Goal: Task Accomplishment & Management: Manage account settings

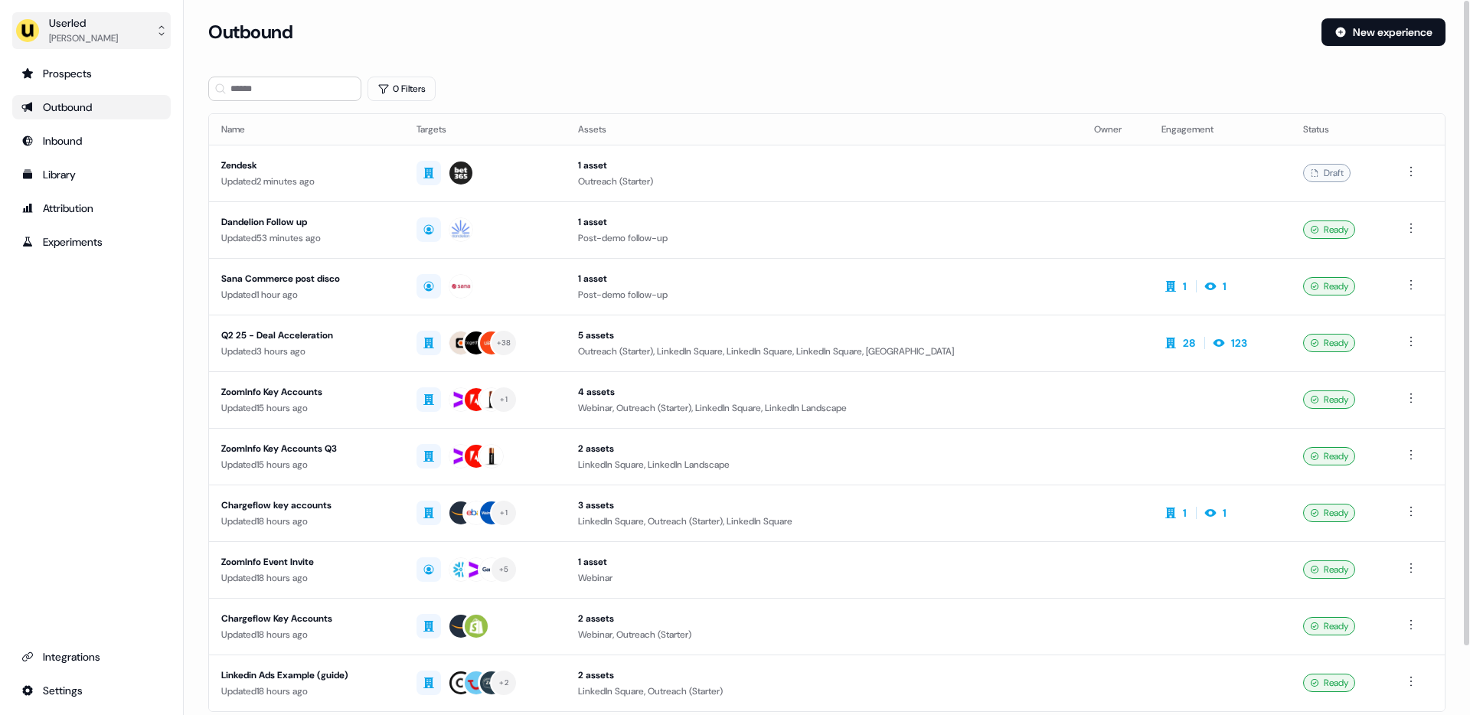
click at [146, 34] on button "Userled Tristan Saunders" at bounding box center [91, 30] width 159 height 37
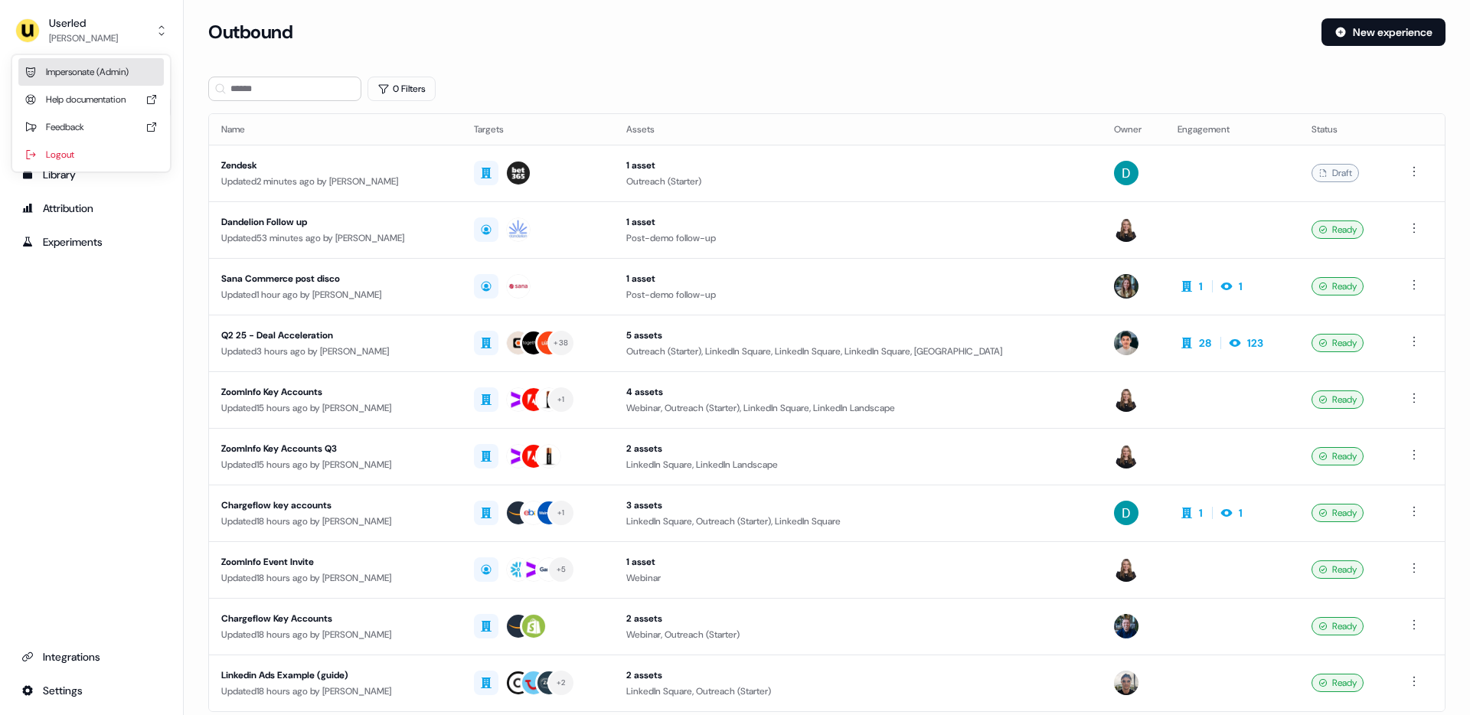
click at [103, 66] on div "Impersonate (Admin)" at bounding box center [91, 72] width 146 height 28
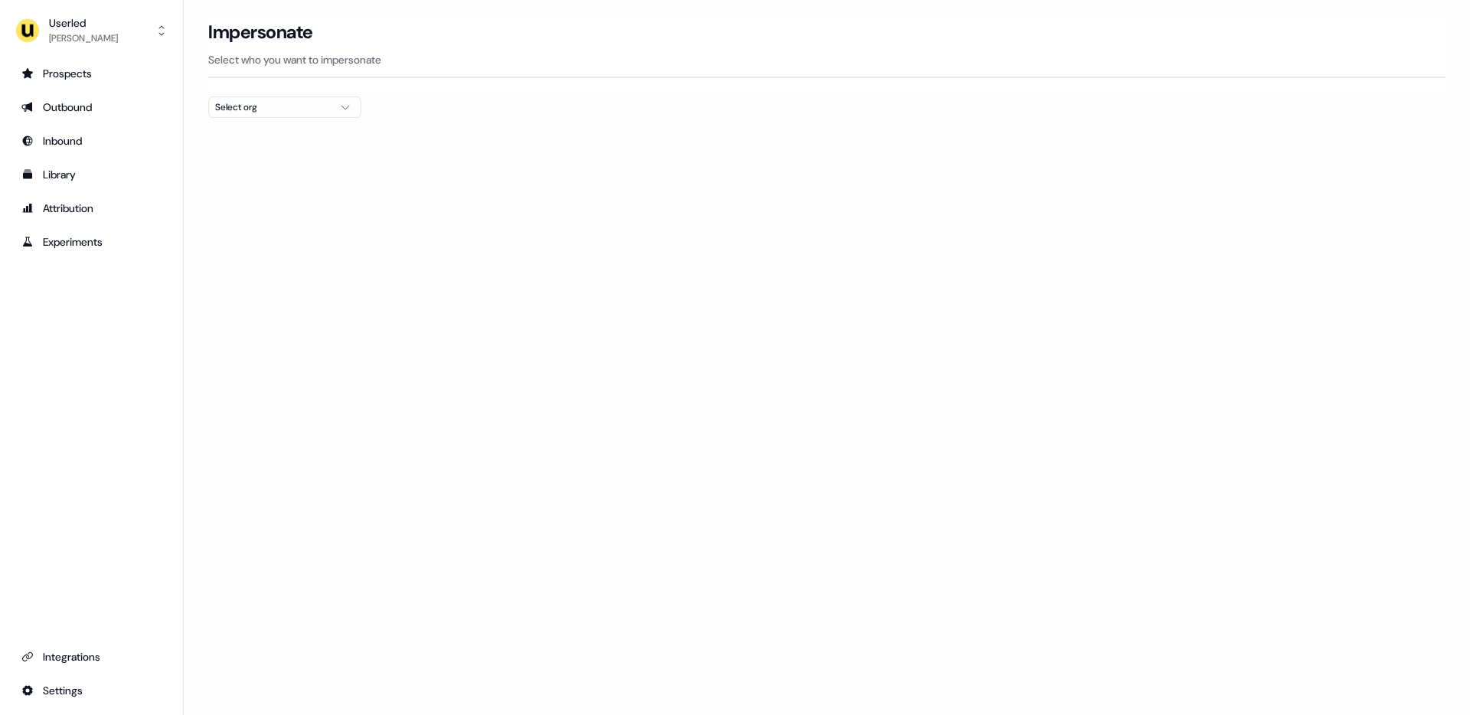
click at [304, 107] on div "Select org" at bounding box center [272, 107] width 115 height 15
type input "*****"
click at [266, 162] on div "Labelbox" at bounding box center [285, 162] width 152 height 25
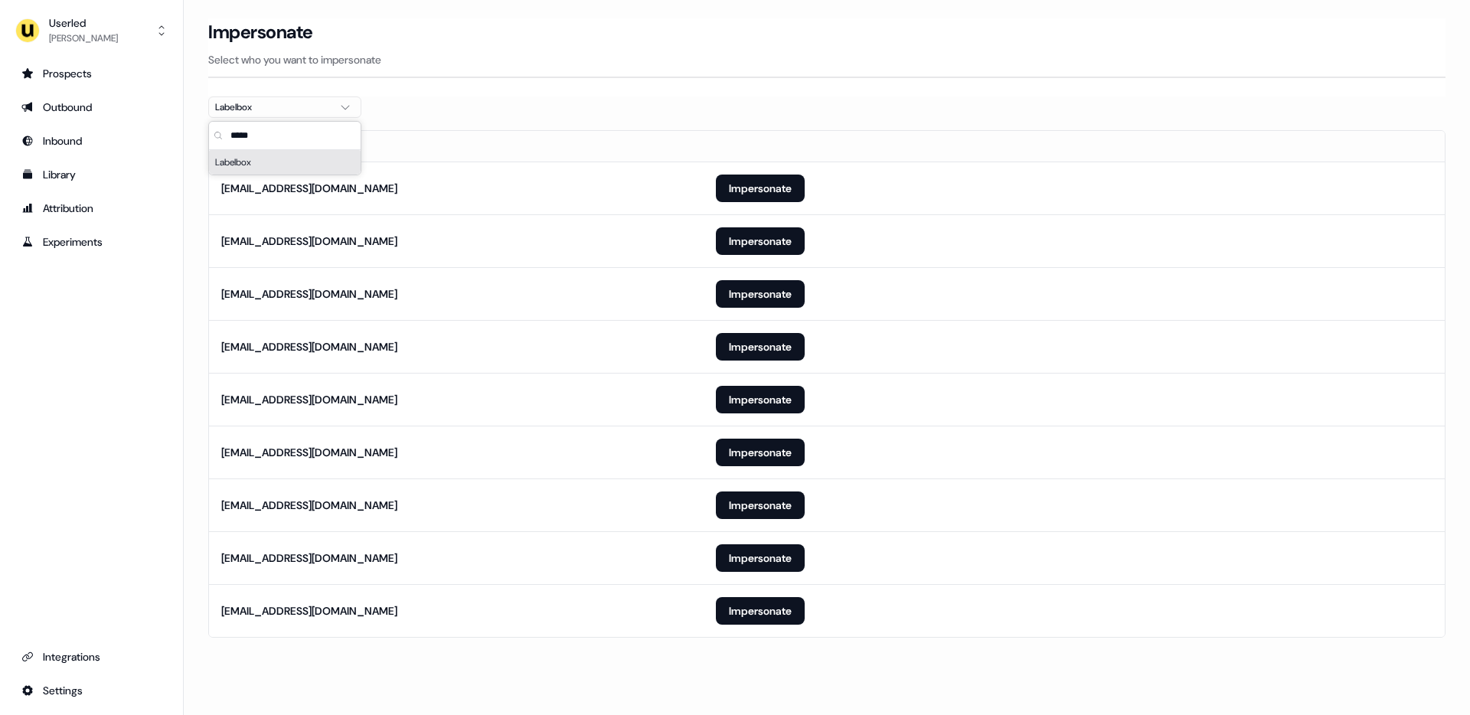
click at [198, 250] on section "Loading... Impersonate Select who you want to impersonate Labelbox Email rbrewt…" at bounding box center [827, 349] width 1287 height 662
click at [755, 297] on button "Impersonate" at bounding box center [760, 294] width 89 height 28
